Goal: Find specific page/section: Find specific page/section

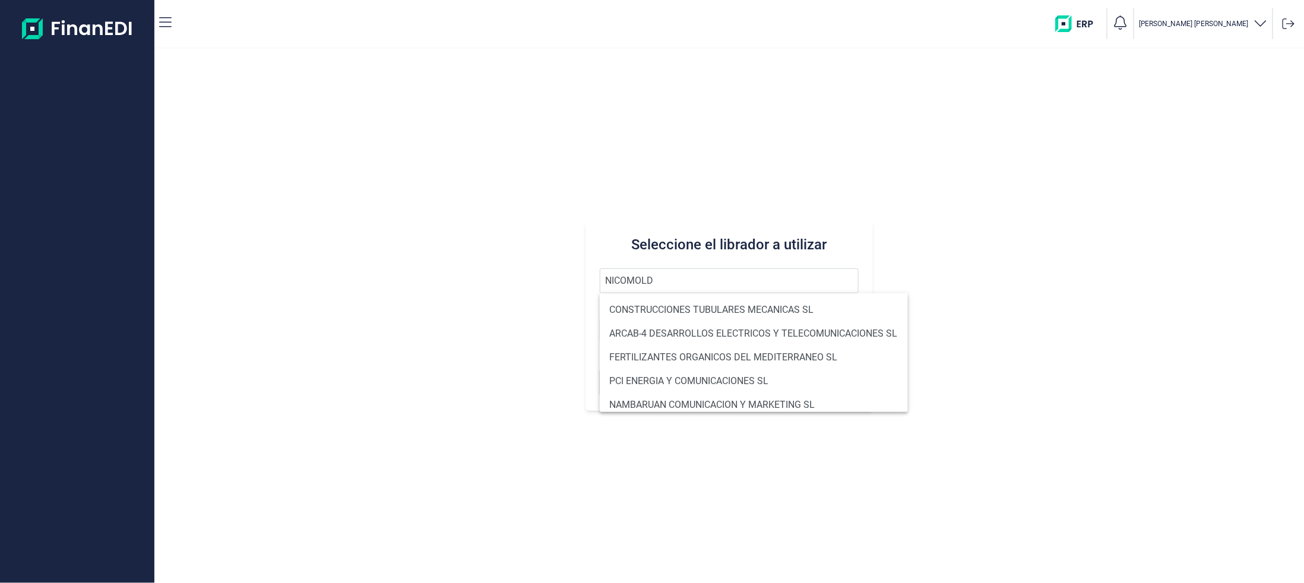
click at [600, 368] on button "Buscar" at bounding box center [729, 382] width 259 height 29
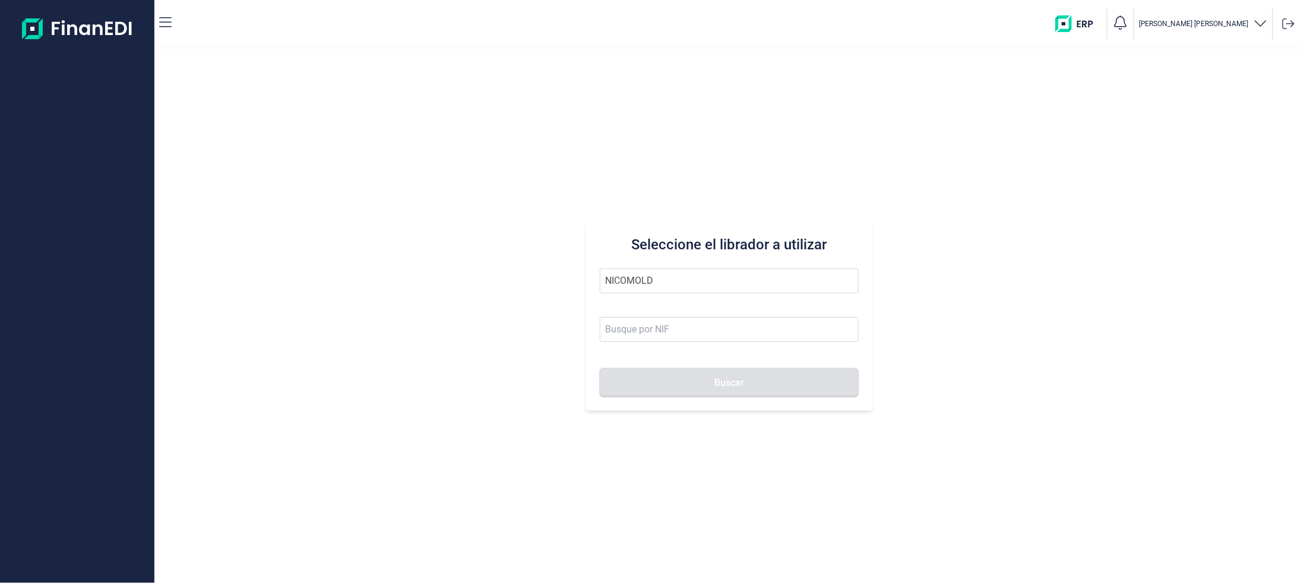
click at [665, 275] on input "NICOMOLD" at bounding box center [729, 280] width 259 height 25
click at [600, 368] on button "Buscar" at bounding box center [729, 382] width 259 height 29
click at [657, 307] on li "NICOMOLD SL" at bounding box center [729, 310] width 259 height 24
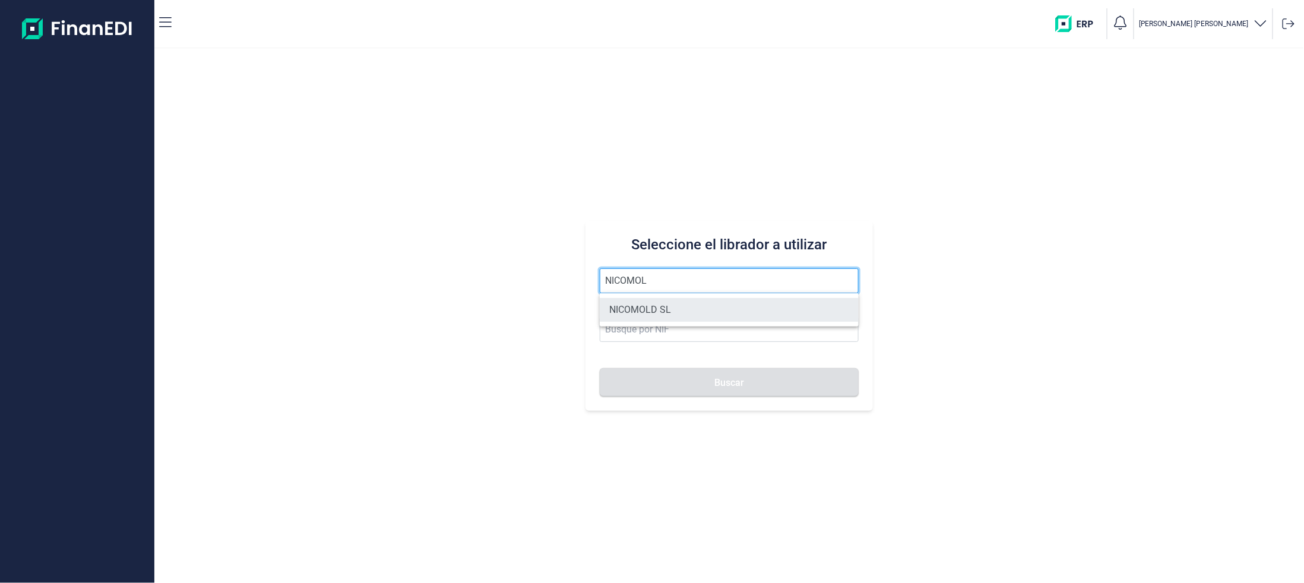
type input "NICOMOLD SL"
type input "B60936481"
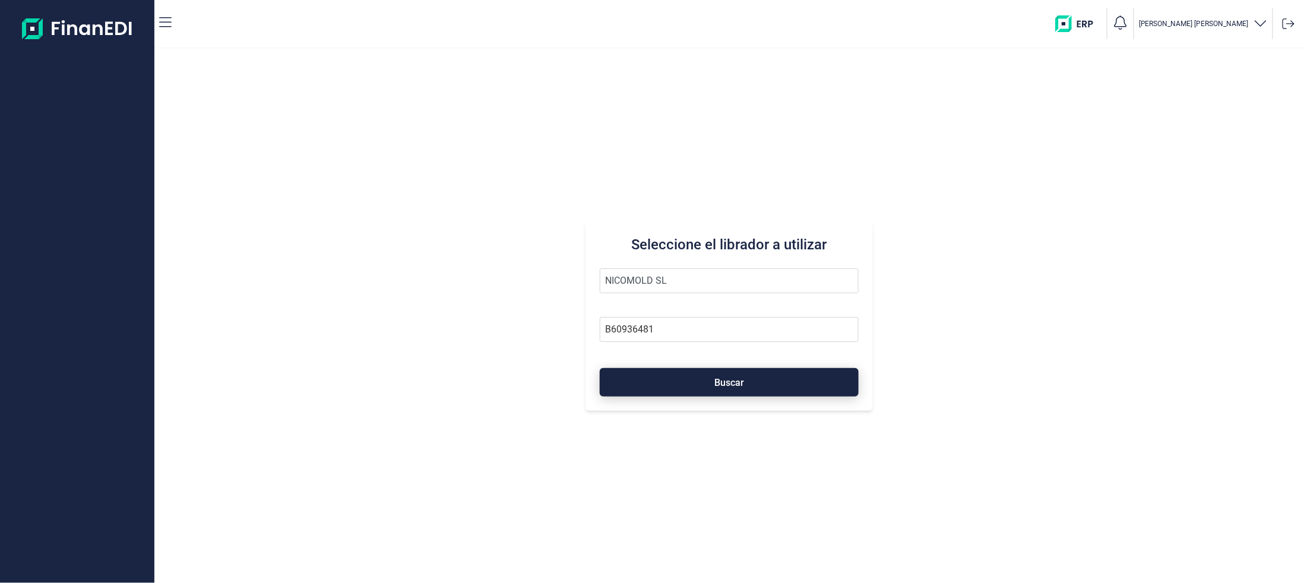
click at [747, 381] on button "Buscar" at bounding box center [729, 382] width 259 height 29
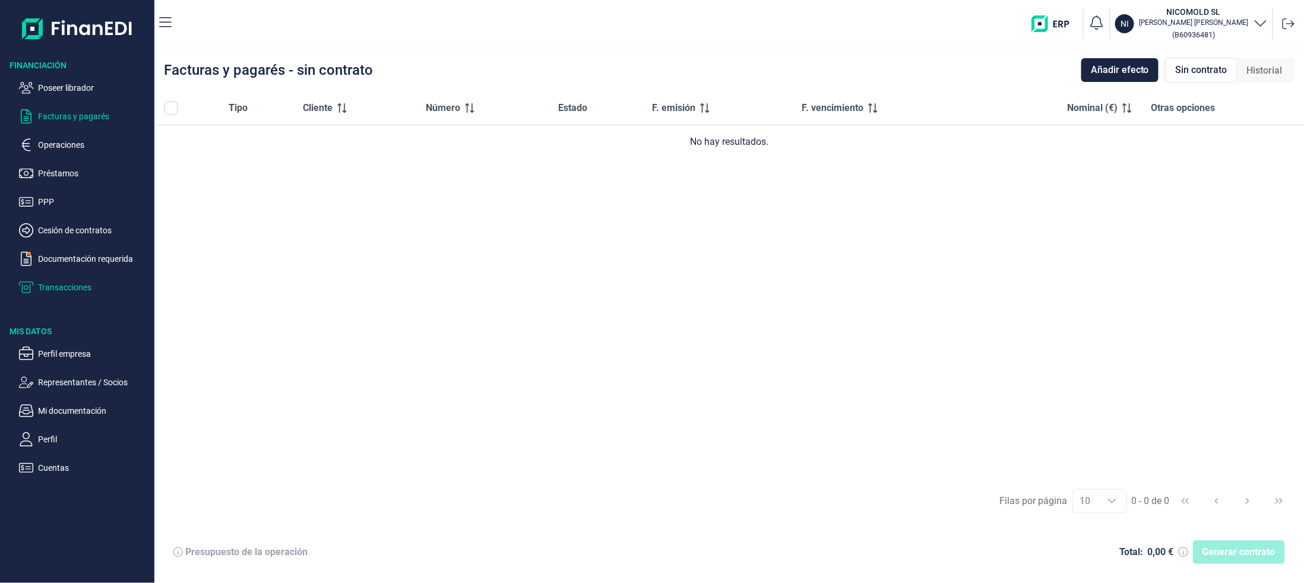
click at [62, 288] on p "Transacciones" at bounding box center [94, 287] width 112 height 14
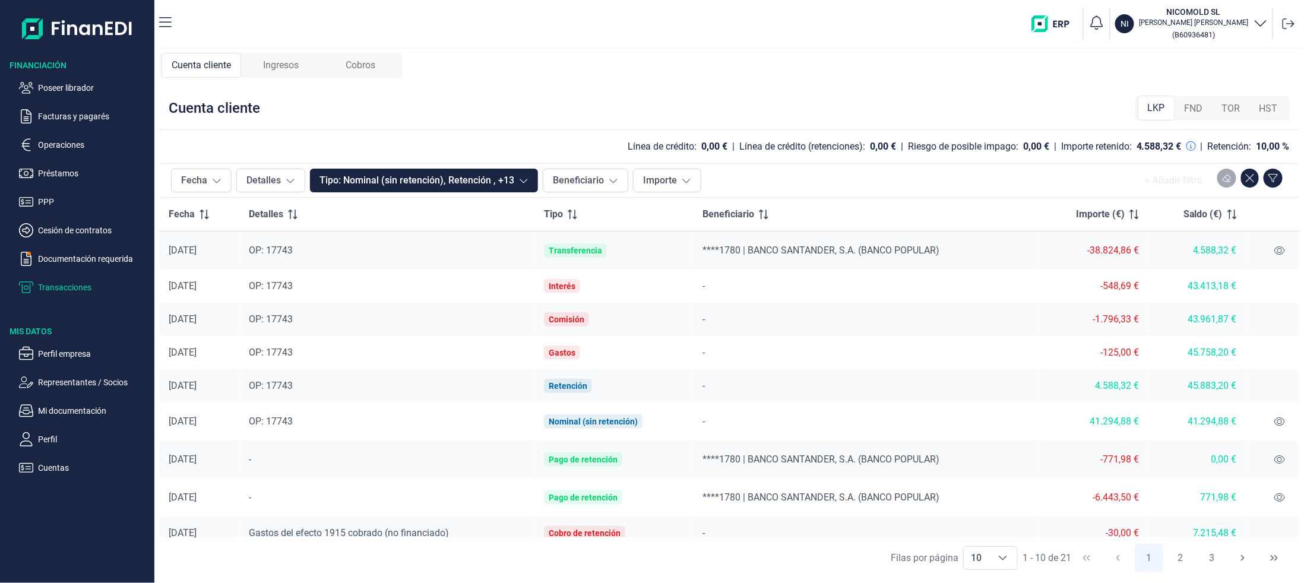
click at [267, 67] on span "Ingresos" at bounding box center [281, 65] width 36 height 14
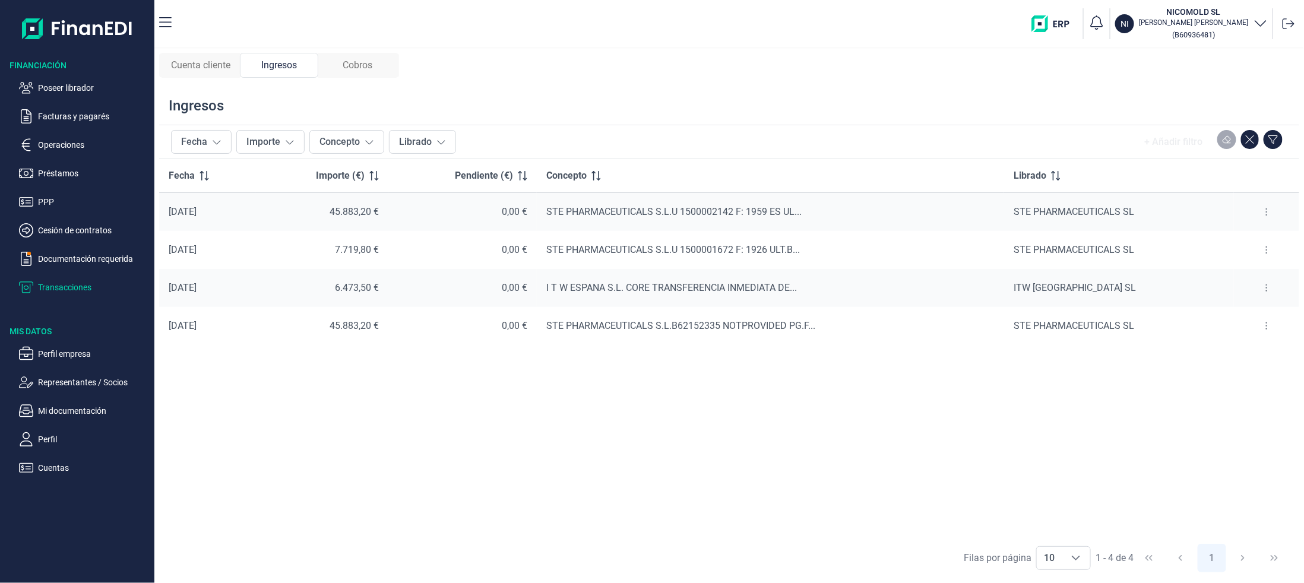
click at [350, 62] on span "Cobros" at bounding box center [358, 65] width 30 height 14
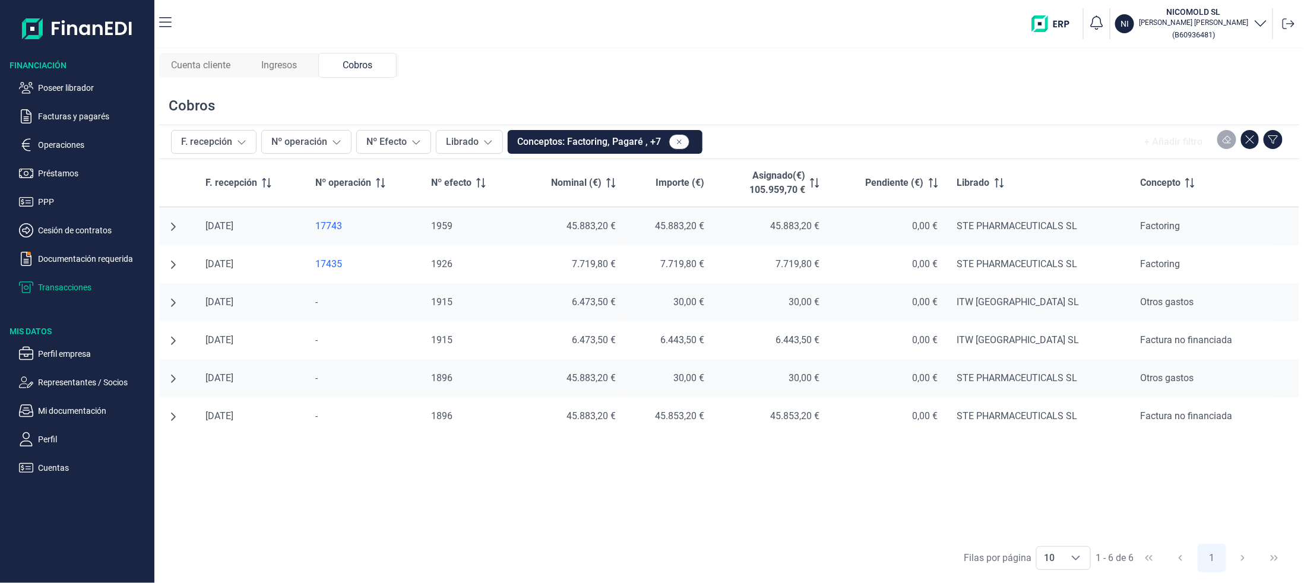
click at [205, 57] on div "Cuenta cliente" at bounding box center [201, 65] width 78 height 25
